Goal: Transaction & Acquisition: Book appointment/travel/reservation

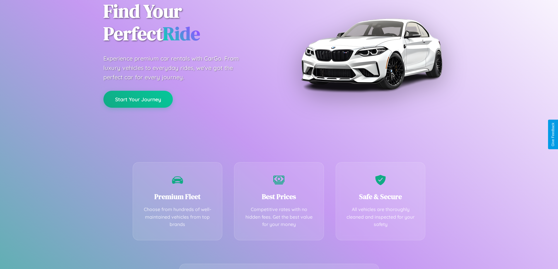
scroll to position [115, 0]
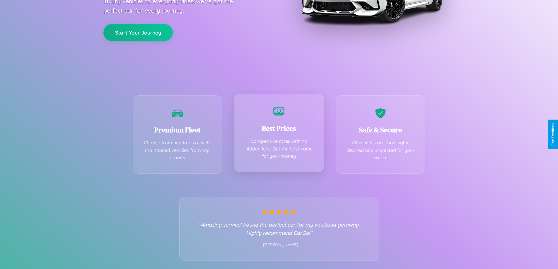
click at [279, 134] on div "Best Prices Competitive rates with no hidden fees. Get the best value for your …" at bounding box center [279, 133] width 90 height 78
click at [138, 32] on button "Start Your Journey" at bounding box center [137, 31] width 69 height 17
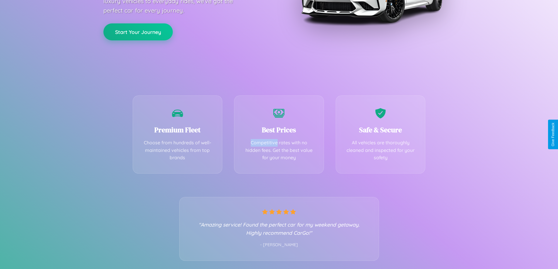
click at [138, 32] on button "Start Your Journey" at bounding box center [137, 31] width 69 height 17
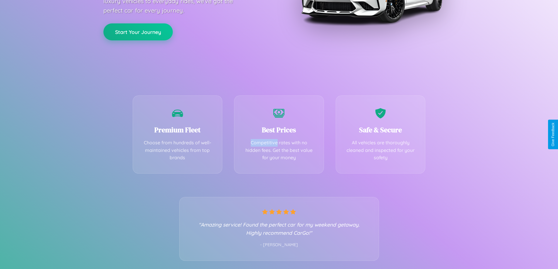
click at [138, 32] on button "Start Your Journey" at bounding box center [137, 31] width 69 height 17
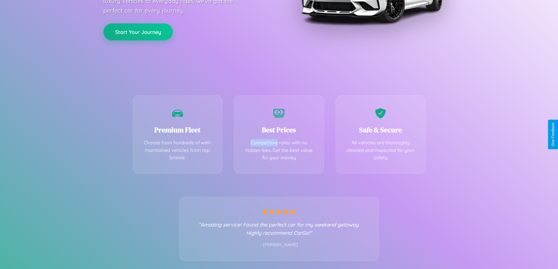
click at [138, 32] on button "Start Your Journey" at bounding box center [137, 31] width 69 height 17
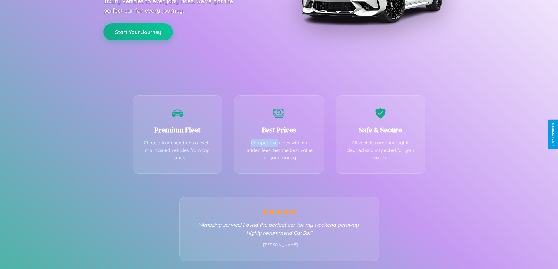
click at [138, 32] on button "Start Your Journey" at bounding box center [137, 31] width 69 height 17
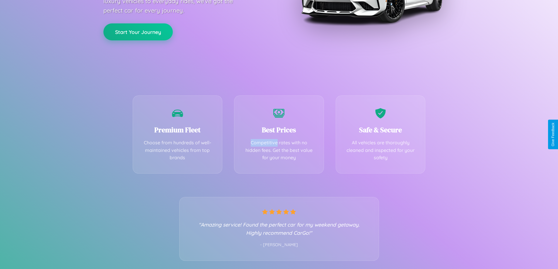
click at [138, 32] on button "Start Your Journey" at bounding box center [137, 31] width 69 height 17
